Goal: Navigation & Orientation: Find specific page/section

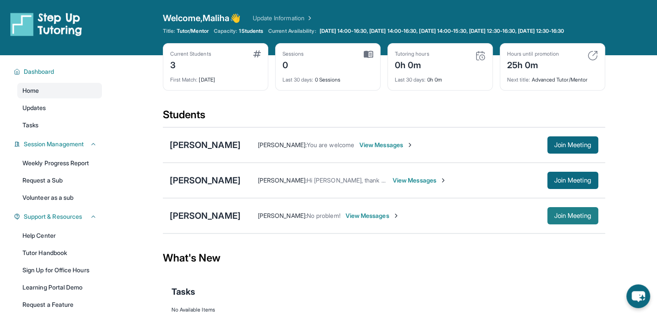
click at [575, 225] on button "Join Meeting" at bounding box center [572, 215] width 51 height 17
click at [371, 149] on span "View Messages" at bounding box center [386, 145] width 54 height 9
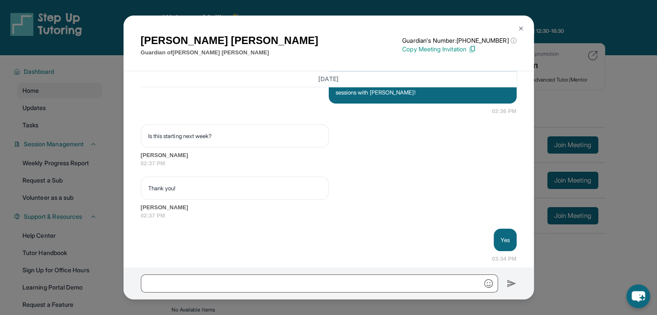
scroll to position [845, 0]
click at [519, 28] on img at bounding box center [520, 28] width 7 height 7
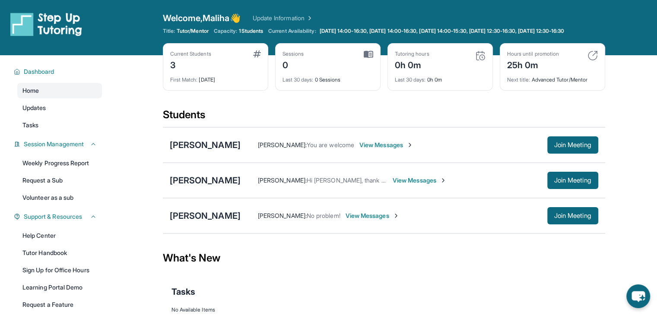
scroll to position [65, 0]
